Goal: Task Accomplishment & Management: Use online tool/utility

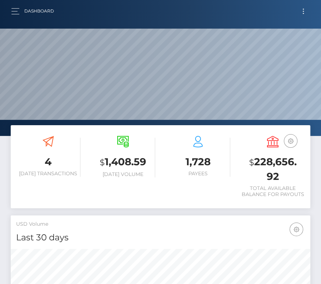
click at [306, 9] on button "Toggle navigation" at bounding box center [303, 11] width 13 height 10
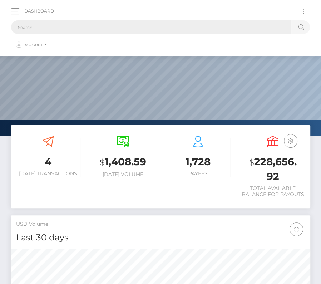
click at [144, 30] on input "text" at bounding box center [151, 27] width 281 height 14
paste input "1251402"
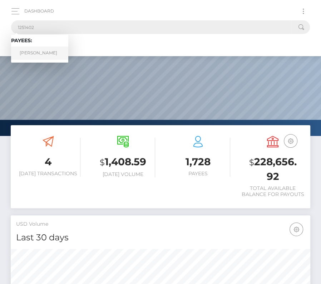
type input "1251402"
click at [44, 53] on link "Collin Codding" at bounding box center [39, 53] width 57 height 13
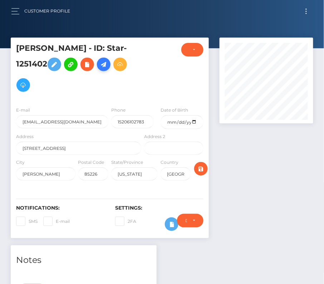
click at [108, 64] on icon at bounding box center [104, 64] width 9 height 9
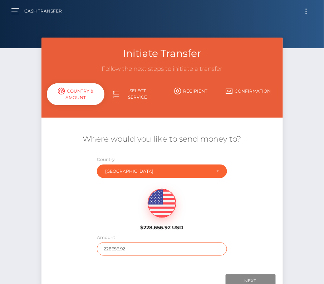
click at [111, 252] on input "228656.92" at bounding box center [162, 249] width 130 height 13
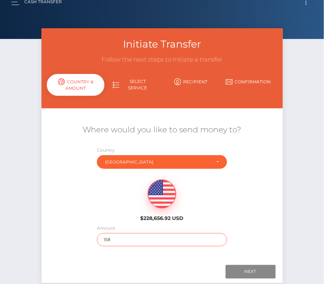
type input "158"
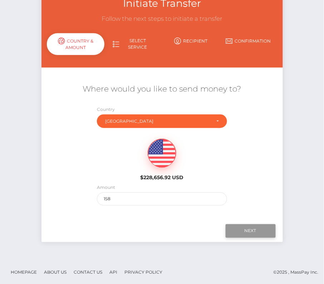
click at [247, 232] on input "Next" at bounding box center [251, 231] width 50 height 14
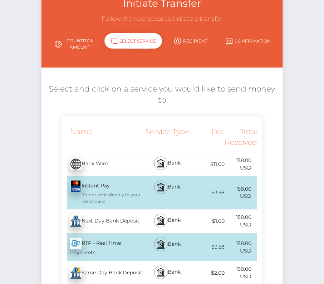
click at [105, 221] on div "Next Day Bank Deposit - USD" at bounding box center [103, 222] width 82 height 20
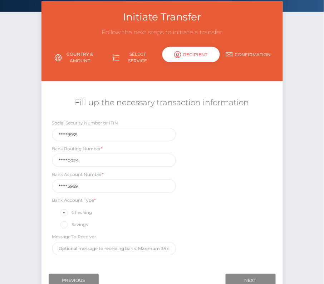
scroll to position [83, 0]
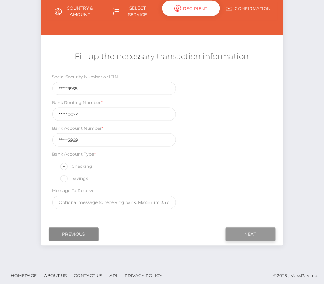
click at [246, 233] on input "Next" at bounding box center [251, 235] width 50 height 14
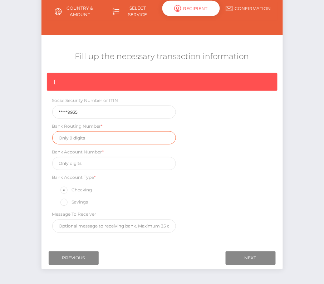
click at [83, 137] on input "text" at bounding box center [114, 137] width 124 height 13
paste input "122100024"
type input "122100024"
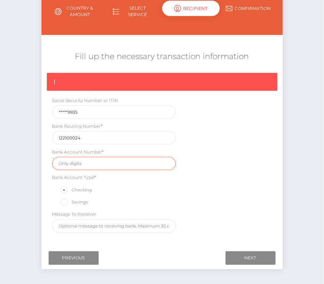
click at [91, 164] on input "text" at bounding box center [114, 163] width 124 height 13
paste input "766255969"
type input "766255969"
click at [197, 191] on div "{ Social Security Number or ITIN *****9935 Bank Routing Number * 122100024 Bank…" at bounding box center [163, 155] width 242 height 164
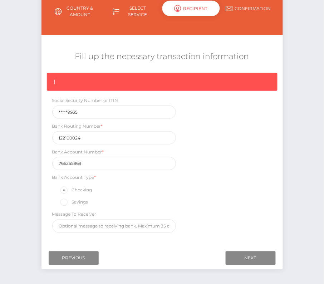
scroll to position [108, 0]
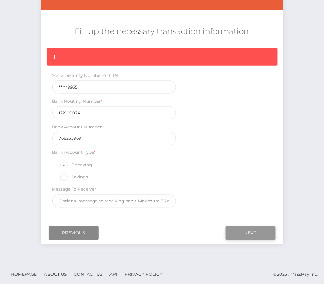
click at [256, 233] on input "Next" at bounding box center [251, 234] width 50 height 14
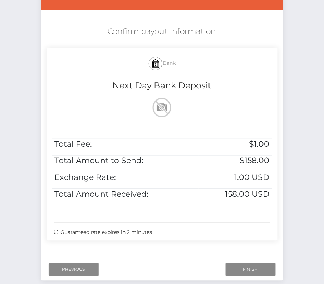
scroll to position [146, 0]
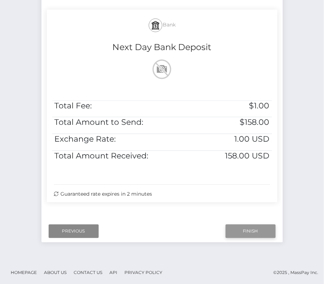
click at [250, 229] on input "Finish" at bounding box center [251, 232] width 50 height 14
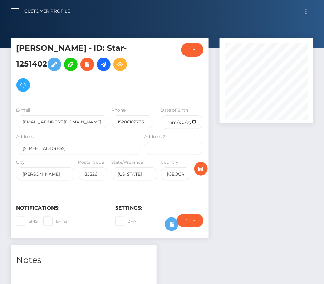
scroll to position [185, 0]
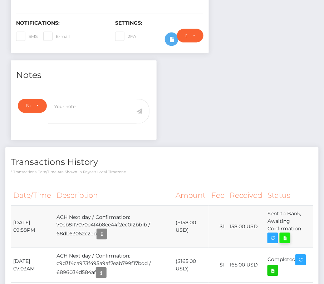
click at [285, 235] on icon at bounding box center [285, 238] width 9 height 9
click at [0, 0] on div "Collin Codding - ID: Star-1251402 CLOSED ACTIVE E-mail" at bounding box center [162, 268] width 324 height 833
drag, startPoint x: 13, startPoint y: 219, endPoint x: 305, endPoint y: 229, distance: 292.0
click at [305, 229] on tr "September 29, 2025 09:58PM ACH Next day / Confirmation: 70cb8117070e4f4b8ee44f2…" at bounding box center [162, 227] width 303 height 42
copy tr "September 29, 2025 09:58PM ACH Next day / Confirmation: 70cb8117070e4f4b8ee44f2…"
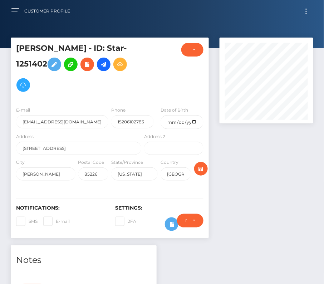
scroll to position [182, 0]
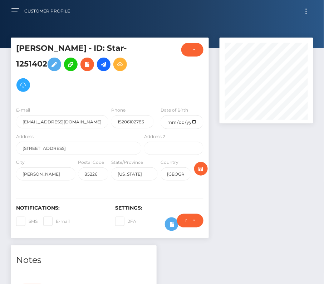
click at [307, 10] on button "Toggle navigation" at bounding box center [306, 11] width 13 height 10
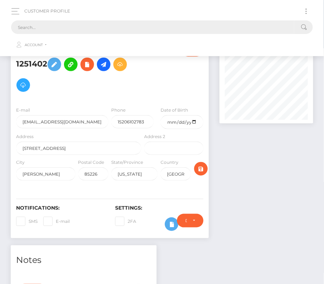
click at [188, 24] on input "text" at bounding box center [153, 27] width 284 height 14
paste input "1866934"
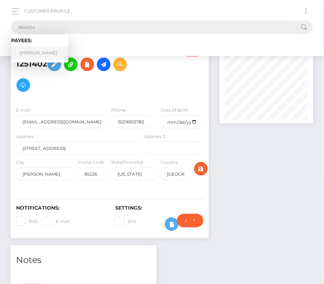
type input "1866934"
click at [47, 49] on link "Jeremiah D Shilling" at bounding box center [39, 53] width 57 height 13
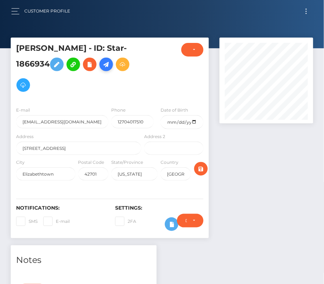
click at [107, 65] on icon at bounding box center [106, 64] width 9 height 9
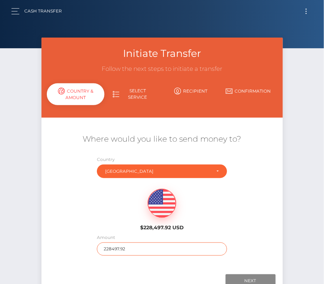
click at [130, 247] on input "228497.92" at bounding box center [162, 249] width 130 height 13
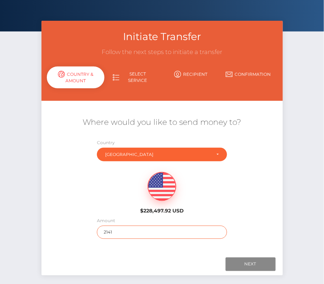
scroll to position [37, 0]
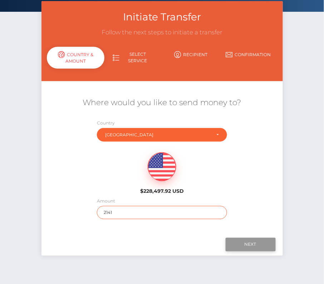
type input "2141"
click at [253, 246] on input "Next" at bounding box center [251, 245] width 50 height 14
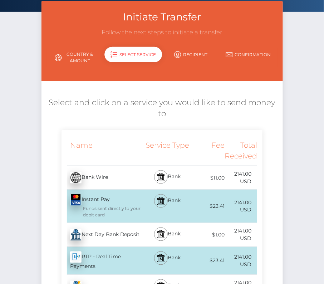
click at [82, 231] on div "Next Day Bank Deposit - USD" at bounding box center [103, 235] width 82 height 20
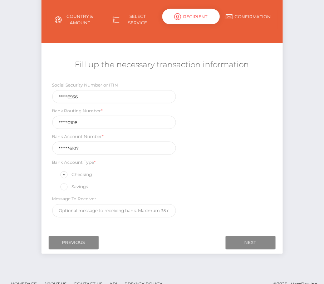
scroll to position [84, 0]
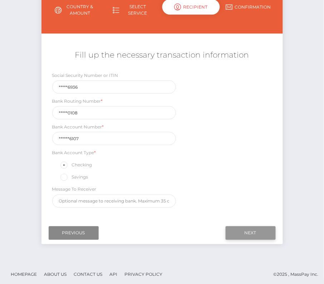
click at [253, 232] on input "Next" at bounding box center [251, 234] width 50 height 14
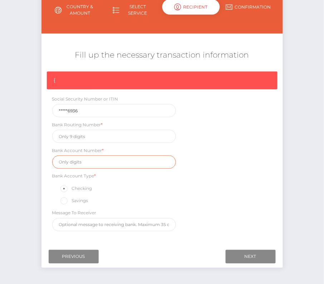
click at [76, 159] on input "text" at bounding box center [114, 162] width 124 height 13
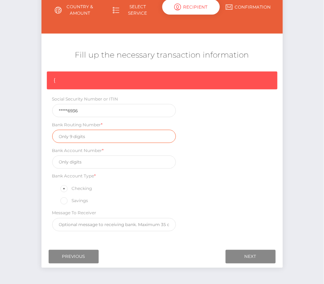
click at [74, 134] on input "text" at bounding box center [114, 136] width 124 height 13
paste input "083000108"
type input "083000108"
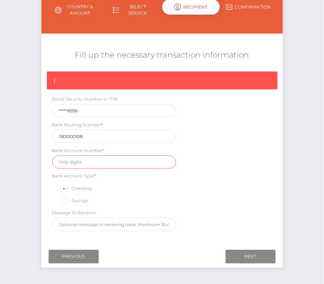
click at [88, 164] on input "text" at bounding box center [114, 162] width 124 height 13
paste input "3024956107"
type input "3024956107"
click at [200, 186] on div "{ Social Security Number or ITIN *****6936 Bank Routing Number * 083000108 Bank…" at bounding box center [163, 154] width 242 height 164
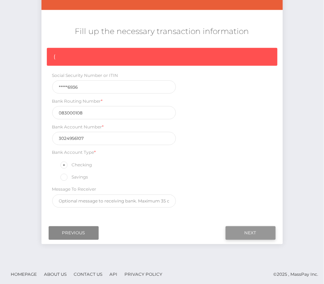
click at [258, 232] on input "Next" at bounding box center [251, 234] width 50 height 14
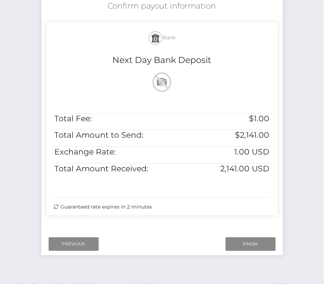
scroll to position [146, 0]
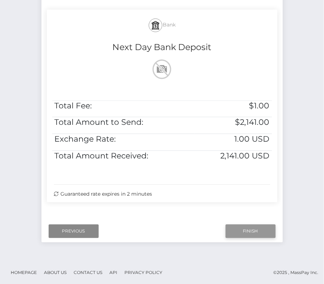
click at [257, 236] on input "Finish" at bounding box center [251, 232] width 50 height 14
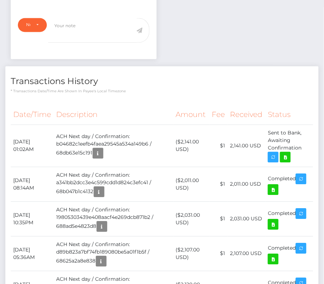
scroll to position [86, 94]
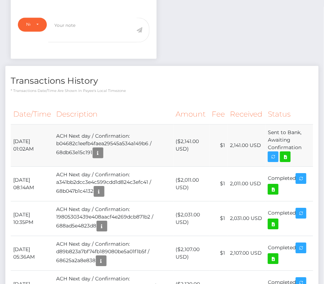
drag, startPoint x: 13, startPoint y: 137, endPoint x: 309, endPoint y: 152, distance: 295.7
click at [309, 152] on tr "September 30, 2025 01:02AM ACH Next day / Confirmation: b04682c1eefb4faea29545a…" at bounding box center [162, 145] width 303 height 42
copy tbody "September 30, 2025 01:02AM ACH Next day / Confirmation: b04682c1eefb4faea29545a…"
click at [289, 154] on icon at bounding box center [285, 157] width 9 height 9
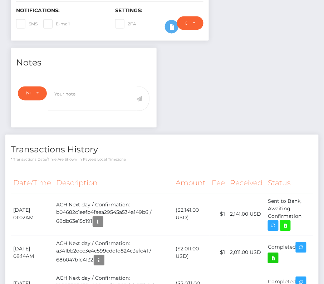
scroll to position [0, 0]
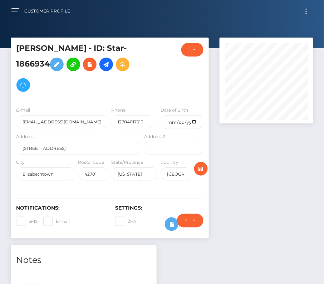
click at [310, 13] on button "Toggle navigation" at bounding box center [306, 11] width 13 height 10
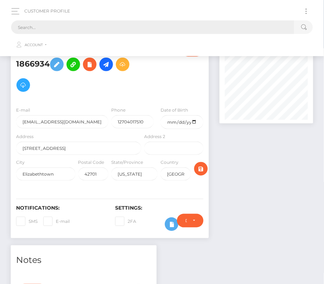
click at [181, 23] on input "text" at bounding box center [153, 27] width 284 height 14
paste input "1018162"
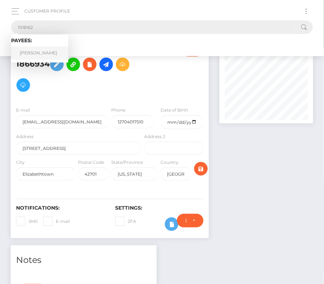
type input "1018162"
click at [39, 53] on link "Michael B. Obrecht" at bounding box center [39, 53] width 57 height 13
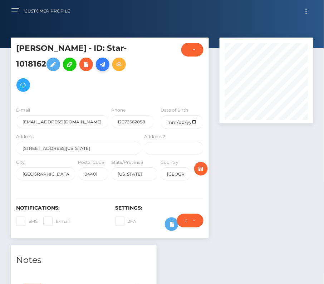
click at [101, 65] on icon at bounding box center [102, 64] width 9 height 9
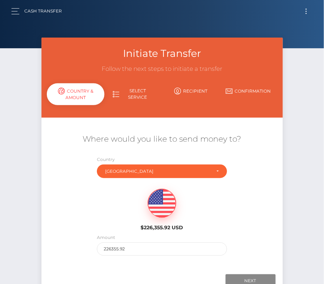
click at [126, 109] on div "Initiate Transfer Follow the next steps to initiate a transfer Country & Amount…" at bounding box center [163, 78] width 242 height 80
click at [129, 248] on input "226355.92" at bounding box center [162, 249] width 130 height 13
type input "325"
click at [93, 228] on div "$226,355.92 USD" at bounding box center [163, 208] width 242 height 52
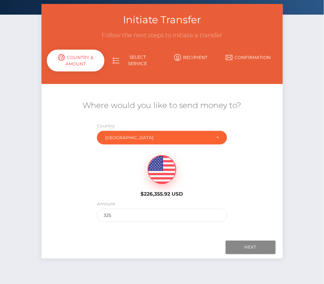
scroll to position [50, 0]
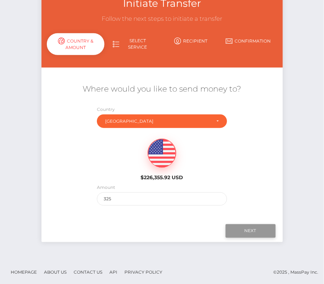
click at [243, 227] on input "Next" at bounding box center [251, 231] width 50 height 14
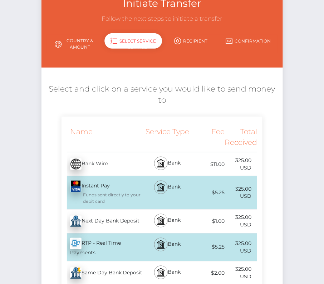
click at [87, 227] on div "Next Day Bank Deposit - USD" at bounding box center [103, 222] width 82 height 20
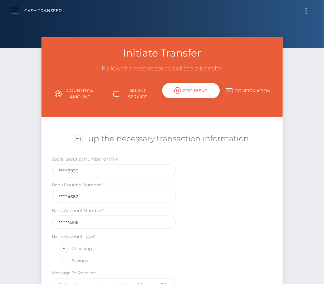
scroll to position [0, 0]
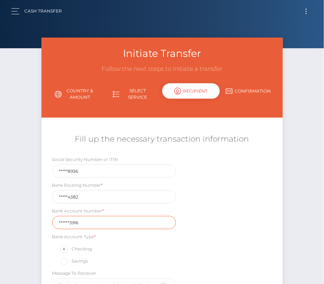
drag, startPoint x: 94, startPoint y: 220, endPoint x: 37, endPoint y: 217, distance: 57.0
click at [37, 217] on div "Initiate Transfer Follow the next steps to initiate a transfer Country & Amount…" at bounding box center [162, 187] width 252 height 298
paste input "402291"
type input "4022913916"
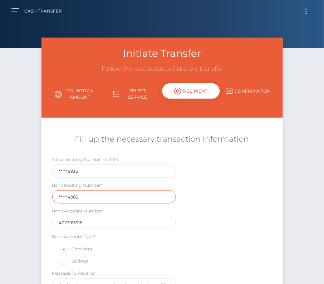
drag, startPoint x: 92, startPoint y: 195, endPoint x: 5, endPoint y: 195, distance: 86.3
click at [5, 195] on div "Initiate Transfer Follow the next steps to initiate a transfer Country & Amount…" at bounding box center [162, 192] width 324 height 309
paste input "21127"
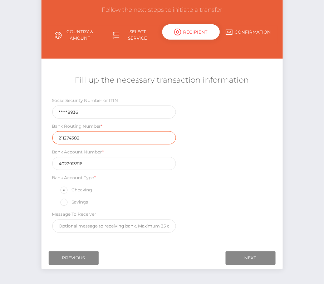
scroll to position [84, 0]
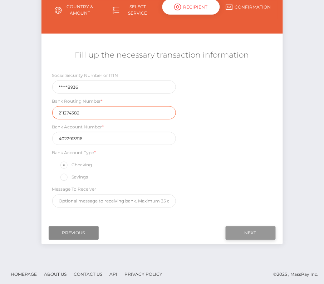
type input "211274382"
click at [244, 228] on input "Next" at bounding box center [251, 234] width 50 height 14
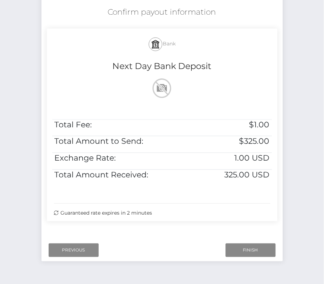
scroll to position [141, 0]
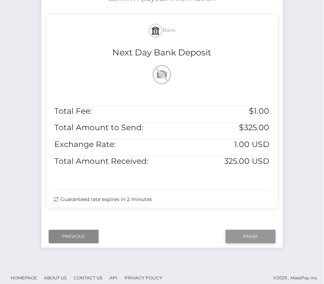
click at [250, 232] on input "Finish" at bounding box center [251, 237] width 50 height 14
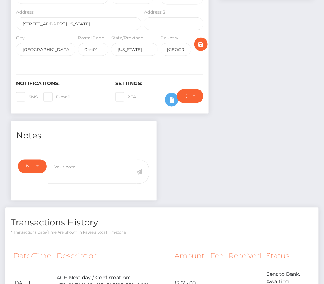
scroll to position [274, 0]
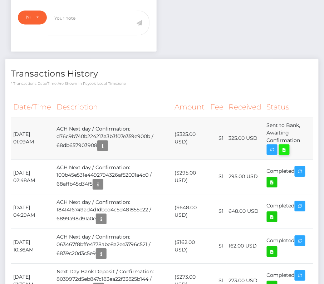
click at [287, 146] on icon at bounding box center [284, 149] width 9 height 9
click at [0, 0] on div "[PERSON_NAME] - ID: Star-1018162 CLOSED ACTIVE E-mail" at bounding box center [162, 59] width 324 height 590
drag, startPoint x: 13, startPoint y: 129, endPoint x: 310, endPoint y: 137, distance: 297.3
click at [310, 137] on tr "[DATE] 01:09AM ACH Next day / Confirmation: d76c9b740b224213a3b3f07e359e900b / …" at bounding box center [162, 138] width 303 height 42
copy tr "[DATE] 01:09AM ACH Next day / Confirmation: d76c9b740b224213a3b3f07e359e900b / …"
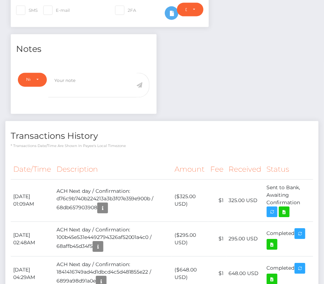
scroll to position [241, 0]
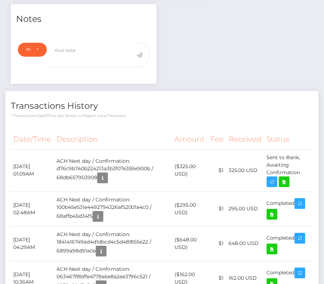
click at [108, 150] on td "ACH Next day / Confirmation: d76c9b740b224213a3b3f07e359e900b / 68db657903908" at bounding box center [113, 171] width 118 height 42
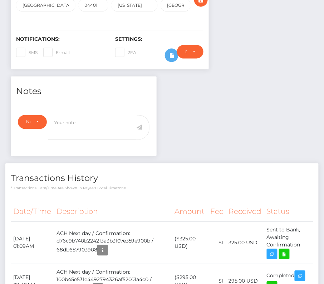
scroll to position [0, 0]
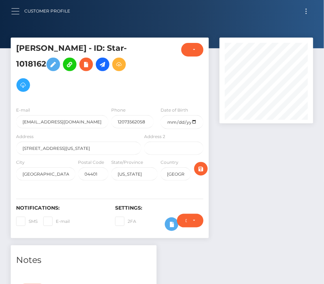
click at [18, 11] on span "button" at bounding box center [15, 11] width 8 height 0
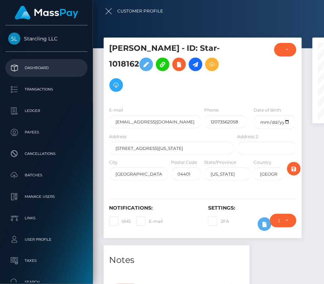
click at [32, 67] on p "Dashboard" at bounding box center [46, 68] width 77 height 11
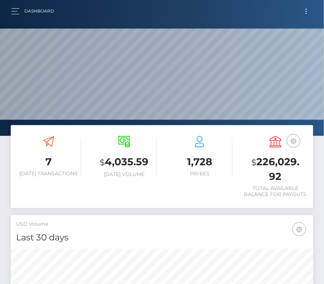
scroll to position [127, 146]
